Goal: Task Accomplishment & Management: Complete application form

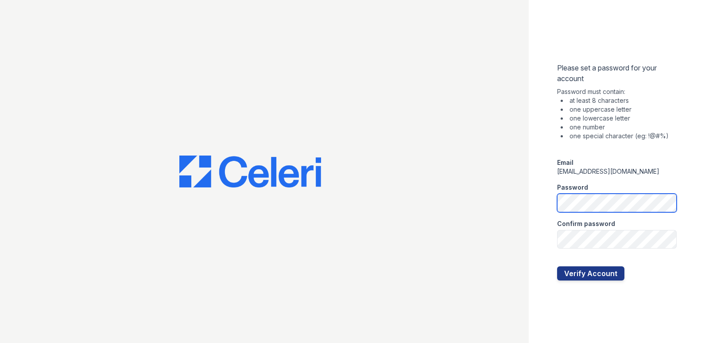
click at [553, 200] on div "Please set a password for your account Password must contain: at least 8 charac…" at bounding box center [617, 171] width 176 height 343
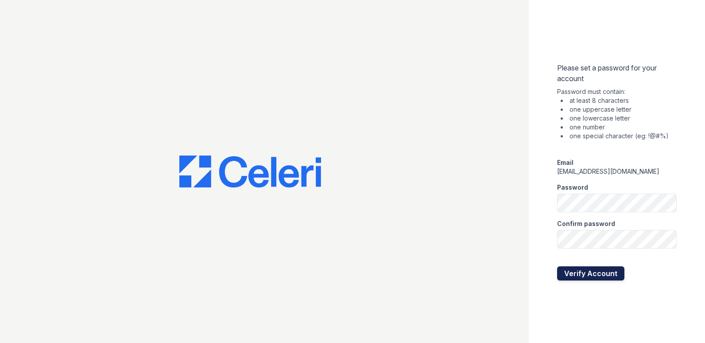
click at [608, 272] on button "Verify Account" at bounding box center [590, 273] width 67 height 14
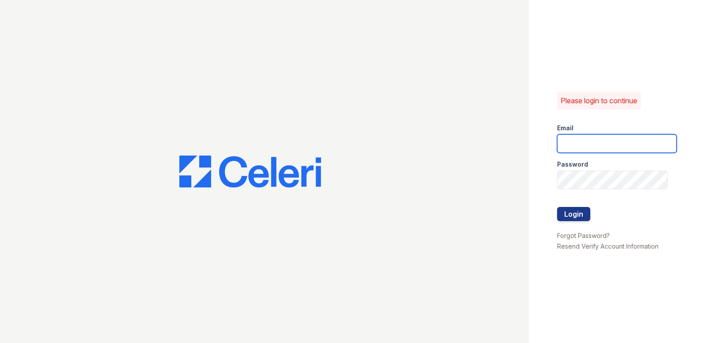
click at [592, 138] on input "email" at bounding box center [617, 143] width 120 height 19
type input "[EMAIL_ADDRESS][DOMAIN_NAME]"
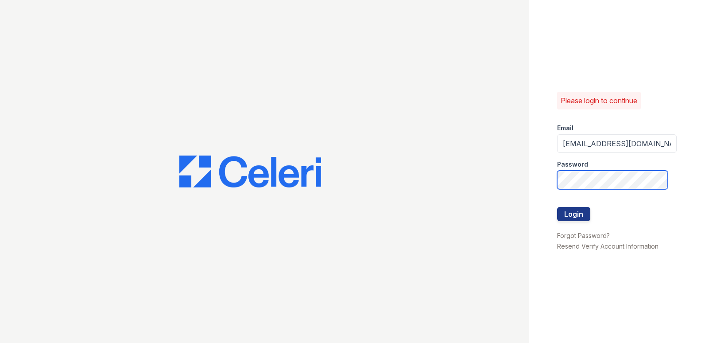
click at [557, 207] on button "Login" at bounding box center [573, 214] width 33 height 14
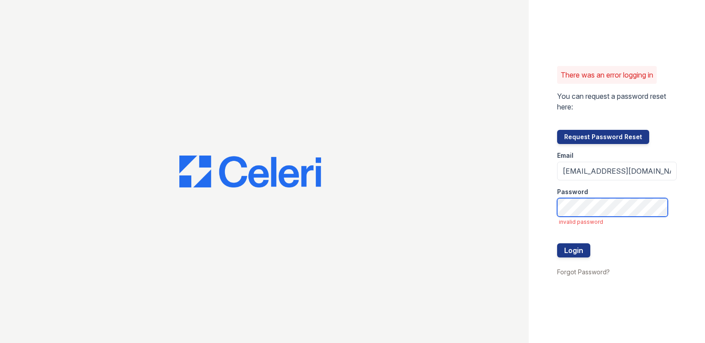
click at [557, 243] on button "Login" at bounding box center [573, 250] width 33 height 14
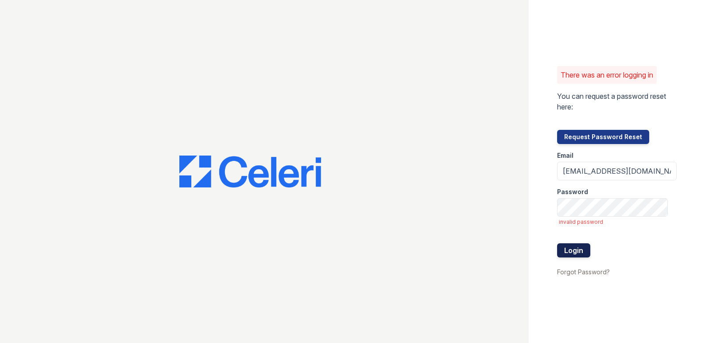
click at [582, 247] on button "Login" at bounding box center [573, 250] width 33 height 14
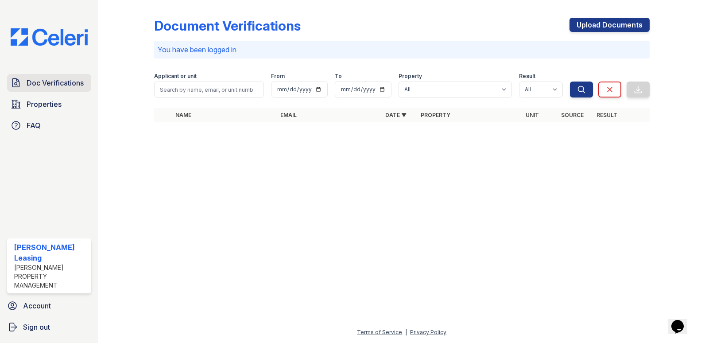
click at [59, 74] on link "Doc Verifications" at bounding box center [49, 83] width 84 height 18
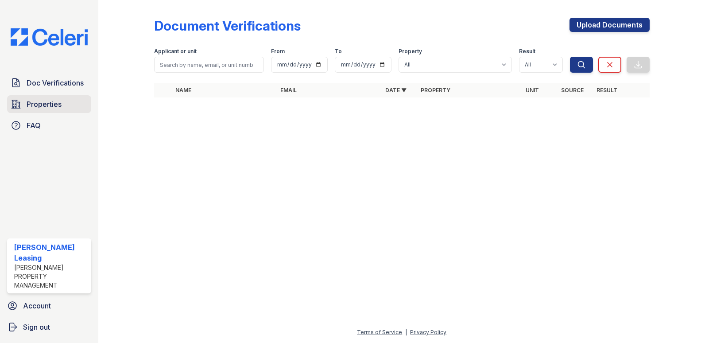
click at [57, 105] on span "Properties" at bounding box center [44, 104] width 35 height 11
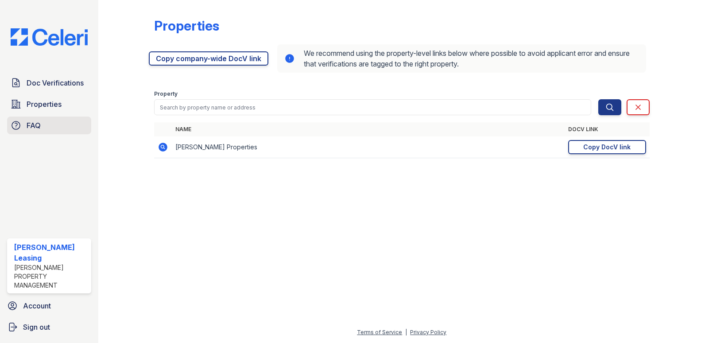
click at [63, 127] on link "FAQ" at bounding box center [49, 125] width 84 height 18
drag, startPoint x: 258, startPoint y: 289, endPoint x: 266, endPoint y: 279, distance: 12.3
click at [258, 289] on div at bounding box center [401, 254] width 578 height 146
click at [232, 267] on div at bounding box center [401, 254] width 578 height 146
click at [55, 106] on span "Properties" at bounding box center [44, 104] width 35 height 11
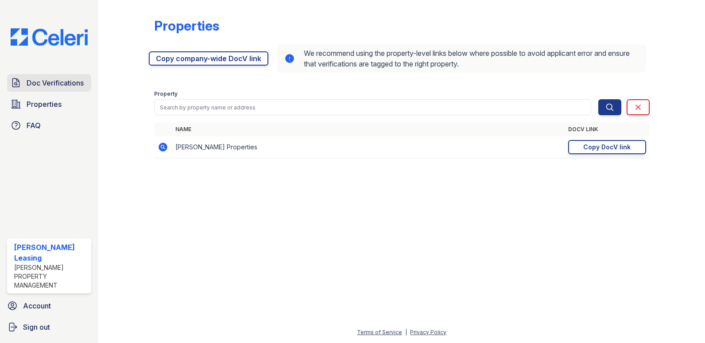
click at [43, 81] on span "Doc Verifications" at bounding box center [55, 82] width 57 height 11
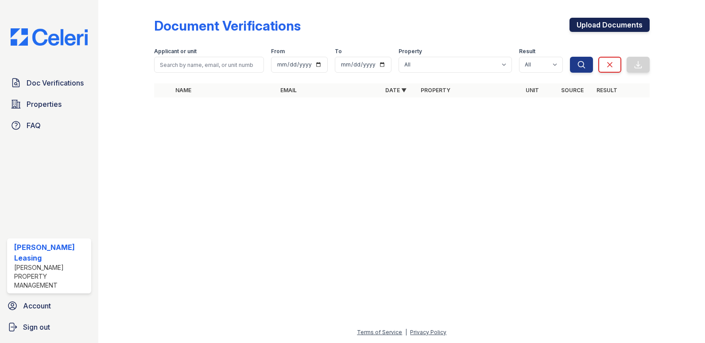
click at [590, 20] on link "Upload Documents" at bounding box center [609, 25] width 80 height 14
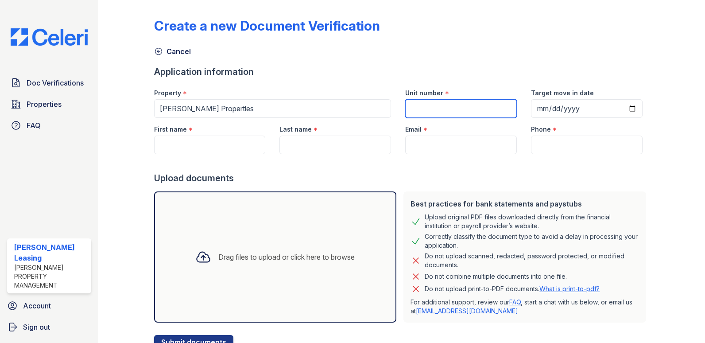
click at [441, 106] on input "Unit number" at bounding box center [461, 108] width 112 height 19
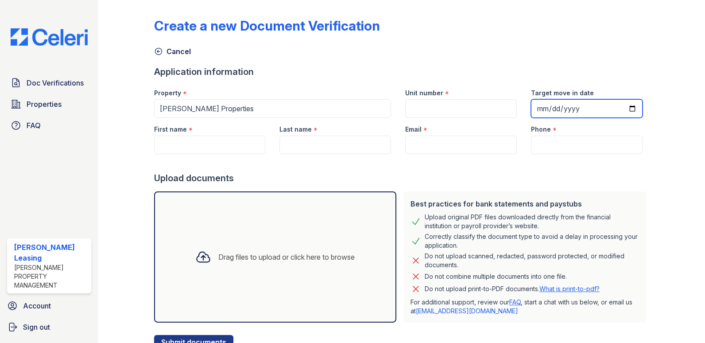
click at [571, 108] on input "Target move in date" at bounding box center [587, 108] width 112 height 19
click at [630, 109] on input "Target move in date" at bounding box center [587, 108] width 112 height 19
type input "[DATE]"
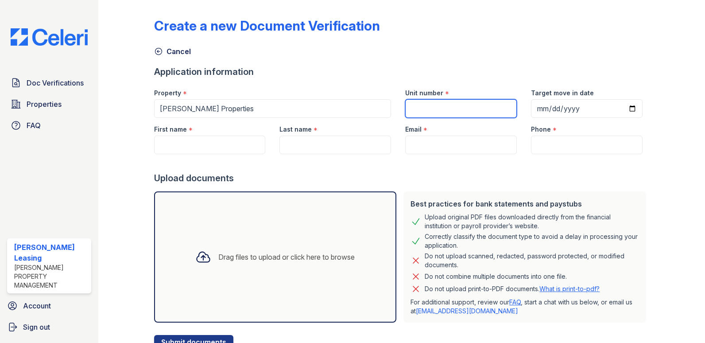
click at [448, 109] on input "Unit number" at bounding box center [461, 108] width 112 height 19
type input "107"
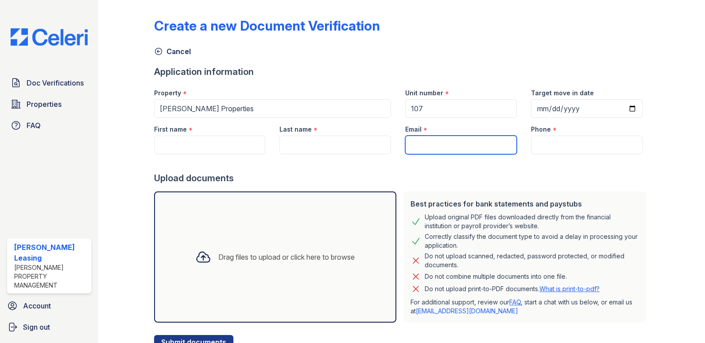
click at [458, 143] on input "Email" at bounding box center [461, 145] width 112 height 19
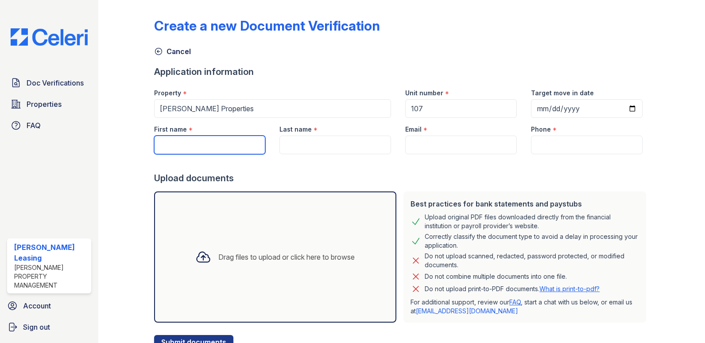
click at [204, 153] on input "First name" at bounding box center [210, 145] width 112 height 19
type input "[PERSON_NAME]"
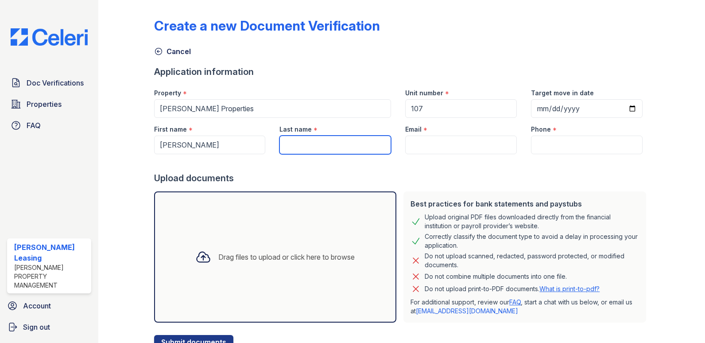
click at [304, 152] on input "Last name" at bounding box center [335, 145] width 112 height 19
type input "[PERSON_NAME]"
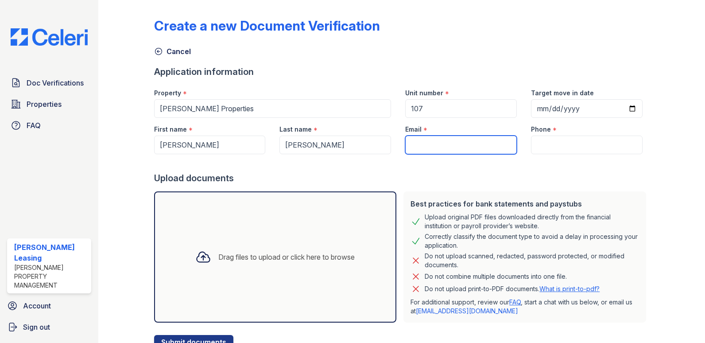
click at [434, 152] on input "Email" at bounding box center [461, 145] width 112 height 19
type input "[EMAIL_ADDRESS][DOMAIN_NAME]"
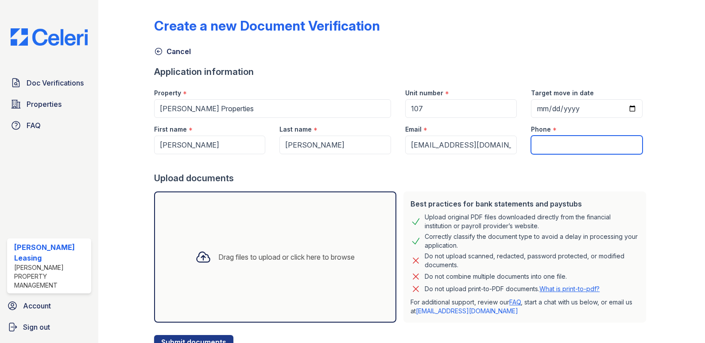
click at [558, 142] on input "Phone" at bounding box center [587, 145] width 112 height 19
click at [432, 174] on div "Upload documents" at bounding box center [402, 178] width 496 height 12
click at [542, 145] on input "Phone" at bounding box center [587, 145] width 112 height 19
type input "2037070402"
click at [559, 166] on div at bounding box center [402, 163] width 496 height 18
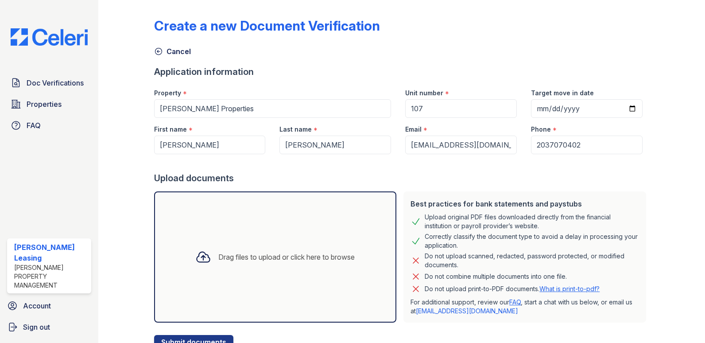
click at [218, 256] on div "Drag files to upload or click here to browse" at bounding box center [286, 257] width 136 height 11
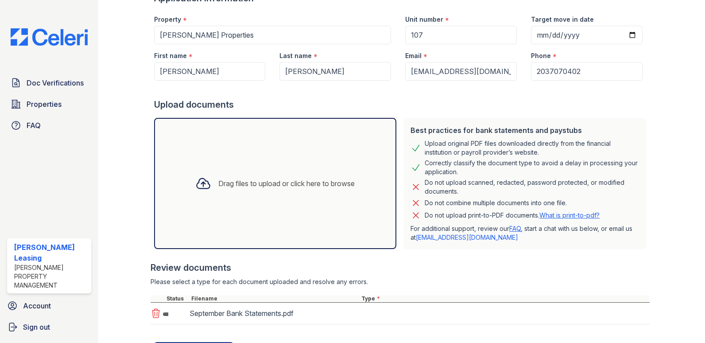
scroll to position [117, 0]
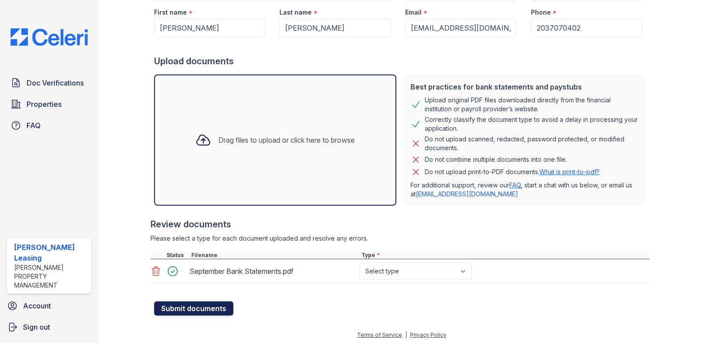
click at [187, 308] on button "Submit documents" at bounding box center [193, 308] width 79 height 14
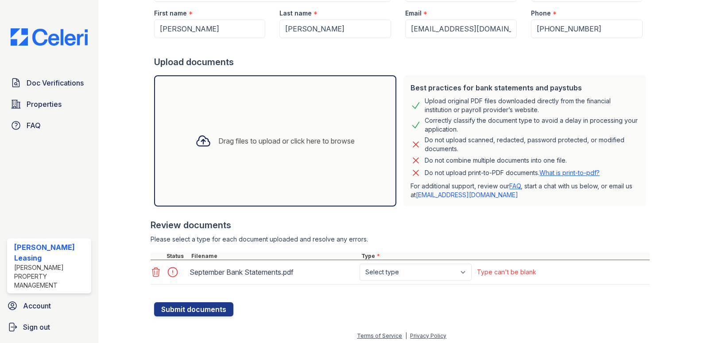
scroll to position [144, 0]
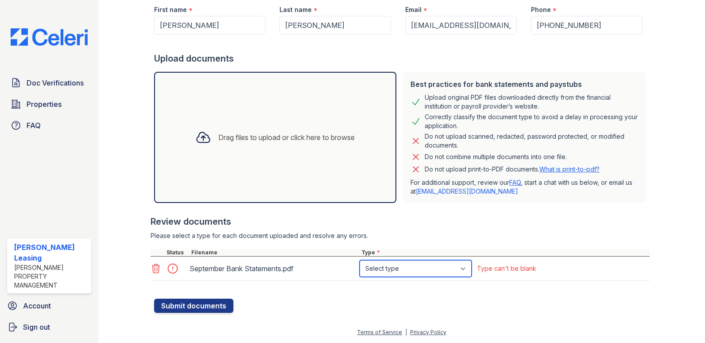
click at [445, 272] on select "Select type Paystub Bank Statement Offer Letter Tax Documents Benefit Award Let…" at bounding box center [416, 268] width 112 height 17
select select "bank_statement"
click at [360, 260] on select "Select type Paystub Bank Statement Offer Letter Tax Documents Benefit Award Let…" at bounding box center [416, 268] width 112 height 17
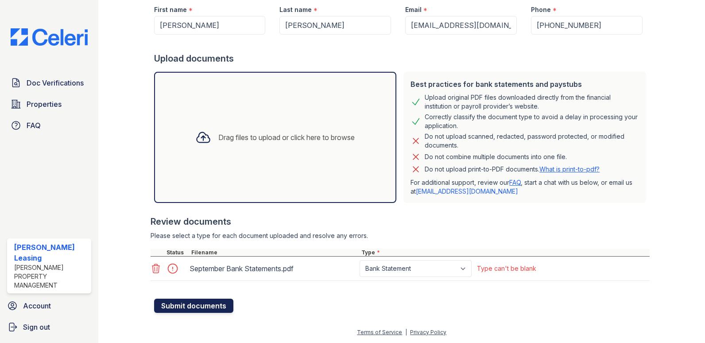
click at [178, 302] on button "Submit documents" at bounding box center [193, 305] width 79 height 14
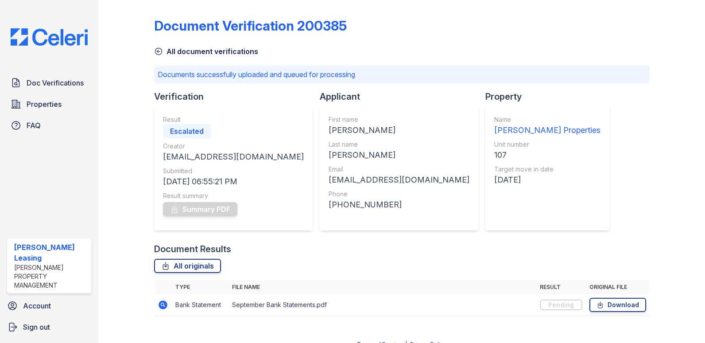
click at [199, 131] on div "Escalated" at bounding box center [187, 131] width 48 height 14
drag, startPoint x: 204, startPoint y: 132, endPoint x: 160, endPoint y: 133, distance: 43.4
click at [160, 133] on div "Result Escalated Creator [EMAIL_ADDRESS][DOMAIN_NAME] Submitted [DATE] 06:55:21…" at bounding box center [233, 168] width 159 height 124
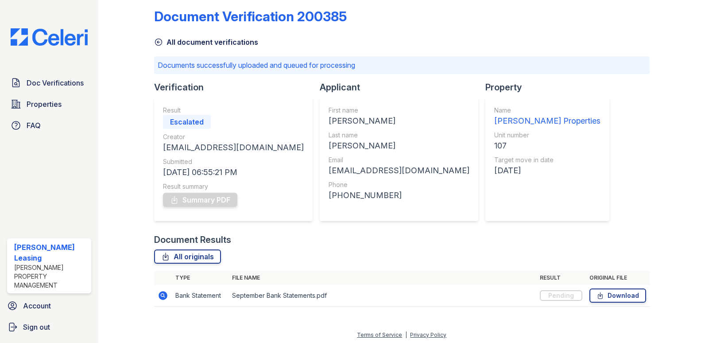
scroll to position [12, 0]
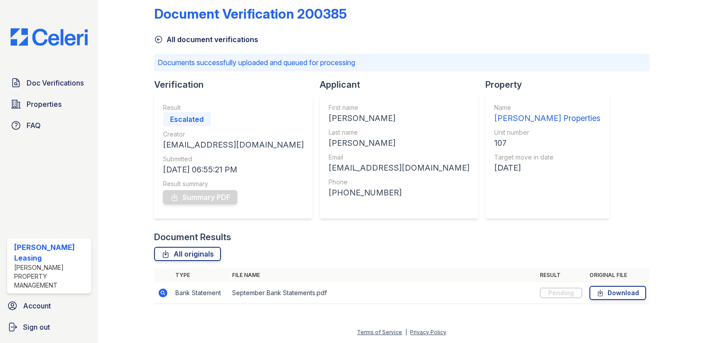
click at [326, 241] on div "Document Results" at bounding box center [402, 237] width 496 height 12
click at [609, 293] on link "Download" at bounding box center [617, 293] width 57 height 14
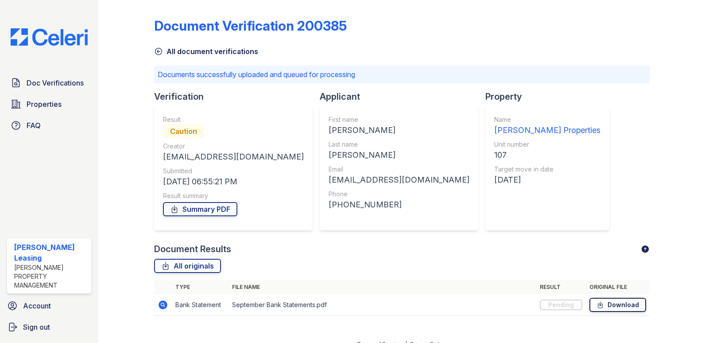
click at [608, 309] on link "Download" at bounding box center [617, 305] width 57 height 14
click at [58, 90] on link "Doc Verifications" at bounding box center [49, 83] width 84 height 18
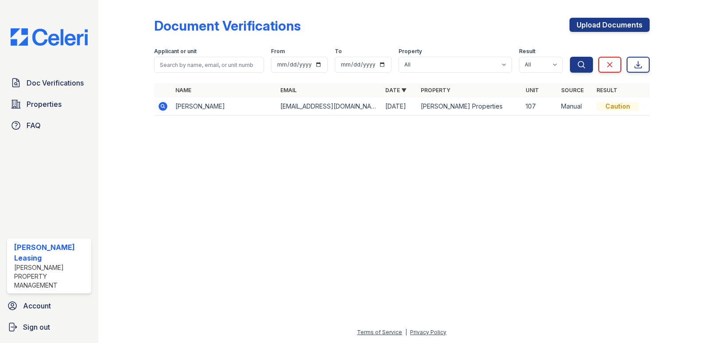
click at [623, 103] on div "Caution" at bounding box center [617, 106] width 43 height 9
click at [595, 103] on td "Caution" at bounding box center [621, 106] width 57 height 18
click at [628, 108] on div "Caution" at bounding box center [617, 106] width 43 height 9
click at [35, 108] on span "Properties" at bounding box center [44, 104] width 35 height 11
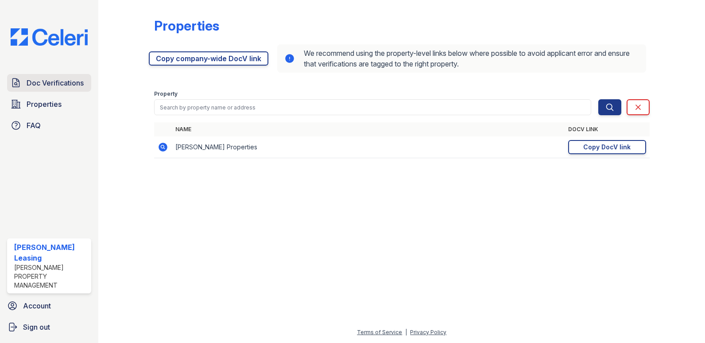
click at [33, 83] on span "Doc Verifications" at bounding box center [55, 82] width 57 height 11
